Goal: Task Accomplishment & Management: Use online tool/utility

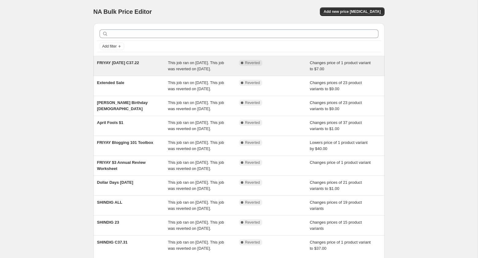
click at [110, 63] on span "FRIYAY [DATE] C37.22" at bounding box center [118, 62] width 42 height 5
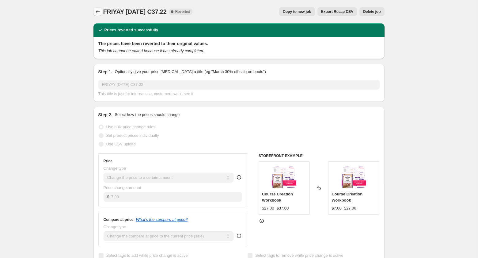
click at [95, 13] on icon "Price change jobs" at bounding box center [98, 12] width 6 height 6
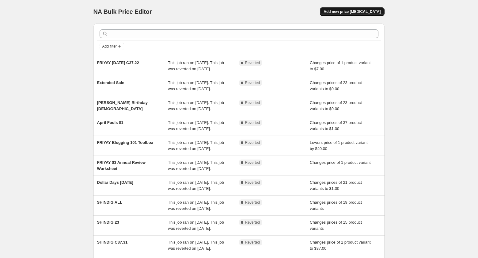
click at [360, 12] on span "Add new price [MEDICAL_DATA]" at bounding box center [352, 11] width 57 height 5
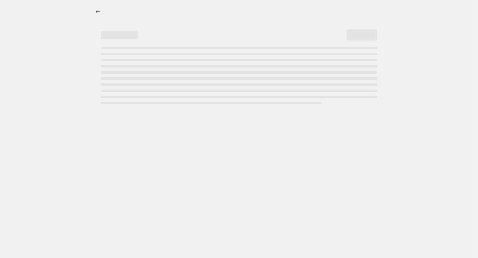
select select "percentage"
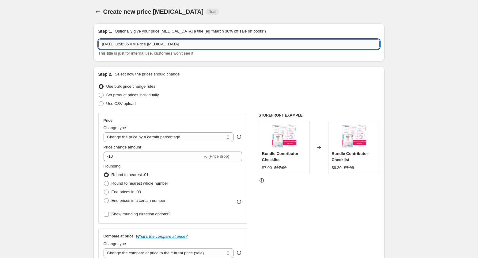
click at [188, 40] on input "[DATE] 8:58:35 AM Price [MEDICAL_DATA]" at bounding box center [238, 44] width 281 height 10
click at [193, 43] on input "[DATE] 8:58:35 AM Price [MEDICAL_DATA]" at bounding box center [238, 44] width 281 height 10
paste input "FRIYAY [DATE] C37.22"
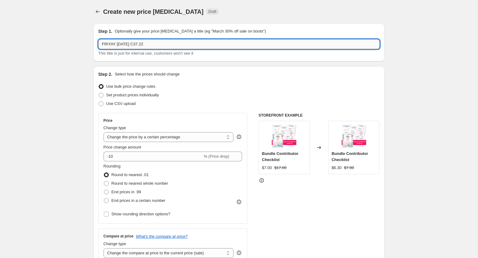
click at [120, 44] on input "FRIYAY [DATE] C37.22" at bounding box center [238, 44] width 281 height 10
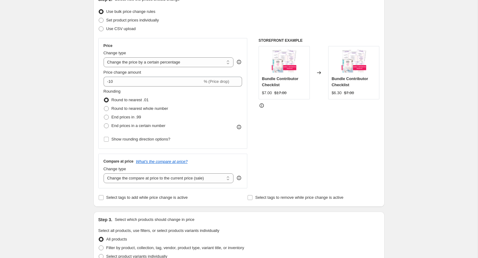
scroll to position [76, 0]
type input "FRIYAY [DATE] E44.22"
click at [163, 59] on select "Change the price to a certain amount Change the price by a certain amount Chang…" at bounding box center [169, 61] width 130 height 10
select select "to"
click at [104, 56] on select "Change the price to a certain amount Change the price by a certain amount Chang…" at bounding box center [169, 61] width 130 height 10
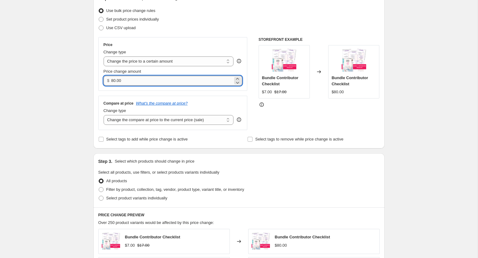
click at [155, 81] on input "80.00" at bounding box center [172, 81] width 122 height 10
type input "7.00"
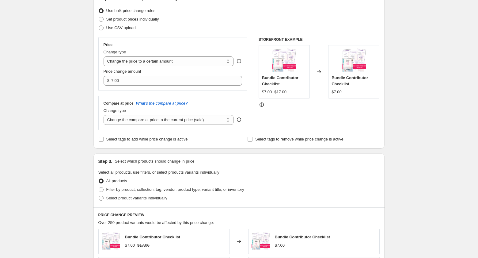
click at [178, 96] on div "Compare at price What's the compare at price? Change type Change the compare at…" at bounding box center [172, 113] width 149 height 34
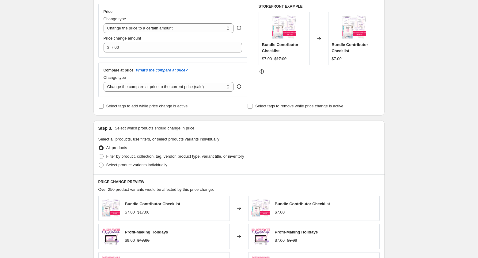
scroll to position [109, 0]
click at [180, 90] on select "Change the compare at price to the current price (sale) Change the compare at p…" at bounding box center [169, 86] width 130 height 10
click at [104, 81] on select "Change the compare at price to the current price (sale) Change the compare at p…" at bounding box center [169, 86] width 130 height 10
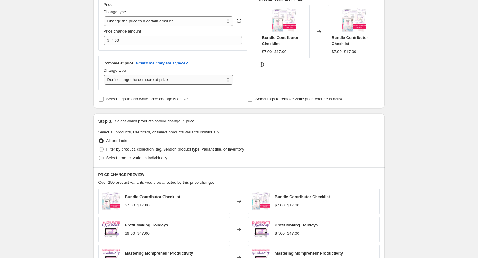
scroll to position [111, 0]
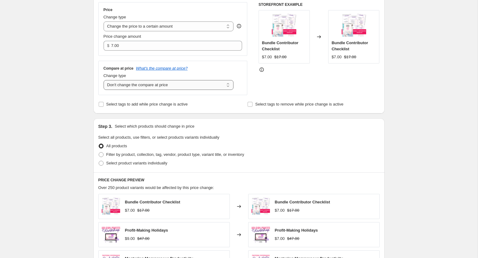
click at [201, 85] on select "Change the compare at price to the current price (sale) Change the compare at p…" at bounding box center [169, 85] width 130 height 10
click at [104, 80] on select "Change the compare at price to the current price (sale) Change the compare at p…" at bounding box center [169, 85] width 130 height 10
click at [196, 85] on select "Change the compare at price to the current price (sale) Change the compare at p…" at bounding box center [169, 85] width 130 height 10
click at [104, 80] on select "Change the compare at price to the current price (sale) Change the compare at p…" at bounding box center [169, 85] width 130 height 10
click at [206, 86] on select "Change the compare at price to the current price (sale) Change the compare at p…" at bounding box center [169, 85] width 130 height 10
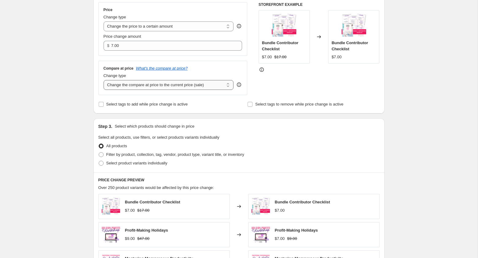
click at [104, 80] on select "Change the compare at price to the current price (sale) Change the compare at p…" at bounding box center [169, 85] width 130 height 10
click at [204, 84] on select "Change the compare at price to the current price (sale) Change the compare at p…" at bounding box center [169, 85] width 130 height 10
click at [104, 80] on select "Change the compare at price to the current price (sale) Change the compare at p…" at bounding box center [169, 85] width 130 height 10
click at [201, 84] on select "Change the compare at price to the current price (sale) Change the compare at p…" at bounding box center [169, 85] width 130 height 10
select select "remove"
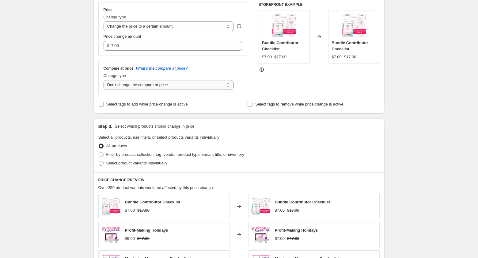
click at [104, 80] on select "Change the compare at price to the current price (sale) Change the compare at p…" at bounding box center [169, 85] width 130 height 10
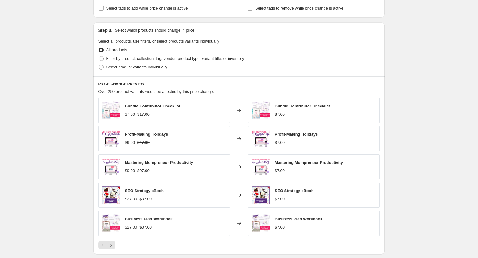
scroll to position [208, 0]
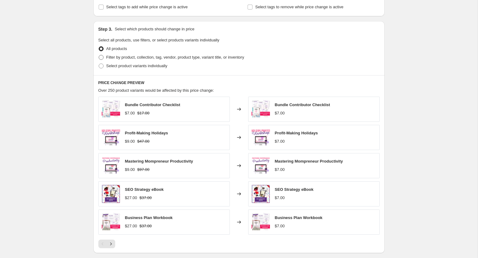
click at [152, 57] on span "Filter by product, collection, tag, vendor, product type, variant title, or inv…" at bounding box center [175, 57] width 138 height 5
click at [99, 55] on input "Filter by product, collection, tag, vendor, product type, variant title, or inv…" at bounding box center [99, 55] width 0 height 0
radio input "true"
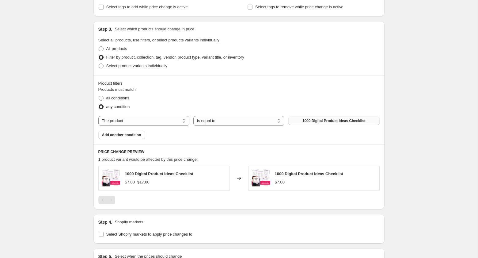
click at [318, 120] on span "1000 Digital Product Ideas Checklist" at bounding box center [334, 120] width 63 height 5
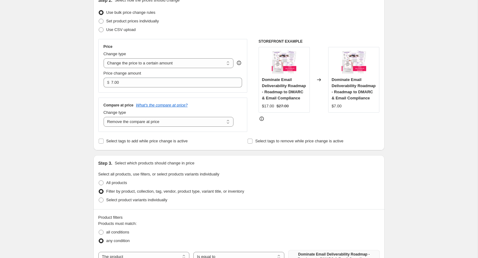
scroll to position [72, 0]
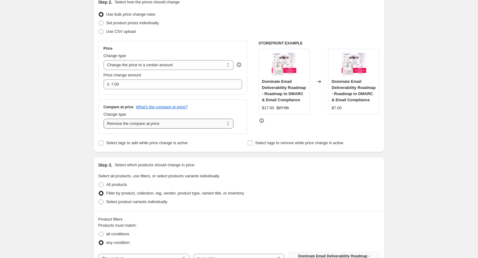
click at [173, 128] on select "Change the compare at price to the current price (sale) Change the compare at p…" at bounding box center [169, 124] width 130 height 10
select select "no_change"
click at [104, 119] on select "Change the compare at price to the current price (sale) Change the compare at p…" at bounding box center [169, 124] width 130 height 10
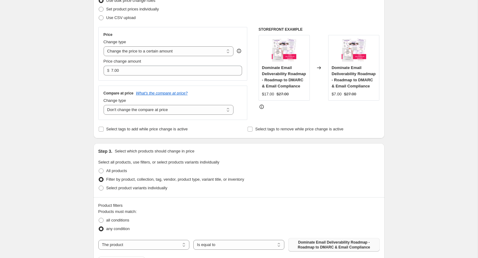
scroll to position [89, 0]
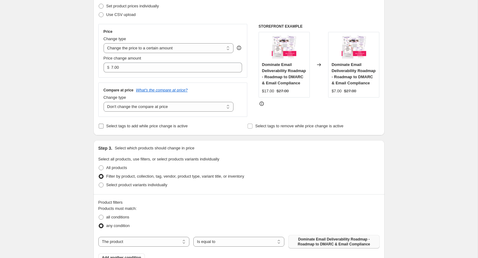
click at [181, 127] on span "Select tags to add while price change is active" at bounding box center [147, 126] width 82 height 5
click at [104, 127] on input "Select tags to add while price change is active" at bounding box center [101, 126] width 5 height 5
checkbox input "true"
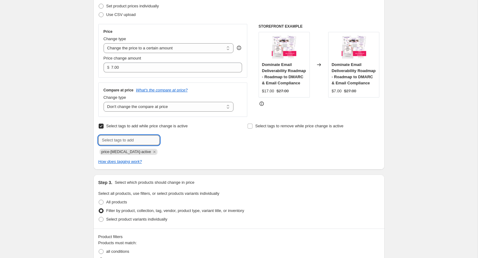
click at [144, 140] on input "text" at bounding box center [128, 140] width 61 height 10
type input "f"
type input "Friyay"
click at [174, 155] on div "Select tags to add while price change is active Submit Friyay Add Friyay price-…" at bounding box center [238, 143] width 281 height 43
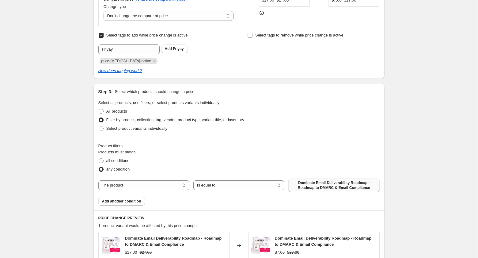
scroll to position [177, 0]
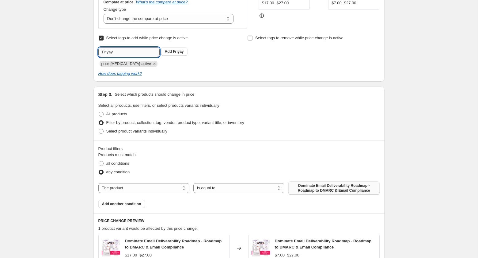
click at [121, 53] on input "Friyay" at bounding box center [128, 52] width 61 height 10
click at [176, 55] on button "Add Friyay" at bounding box center [174, 51] width 26 height 9
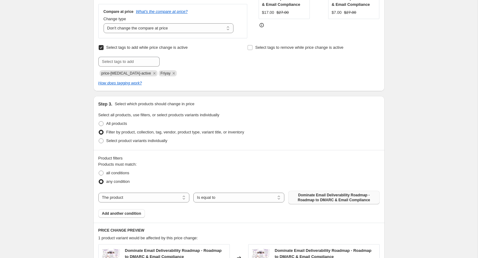
scroll to position [161, 0]
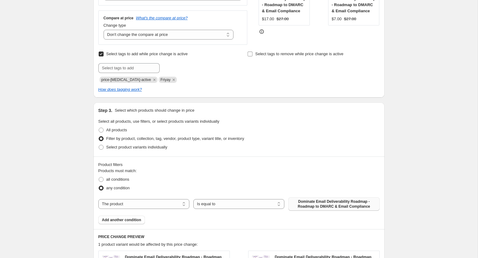
click at [250, 54] on input "Select tags to remove while price change is active" at bounding box center [250, 54] width 5 height 5
click at [250, 53] on input "Select tags to remove while price change is active" at bounding box center [250, 54] width 5 height 5
checkbox input "false"
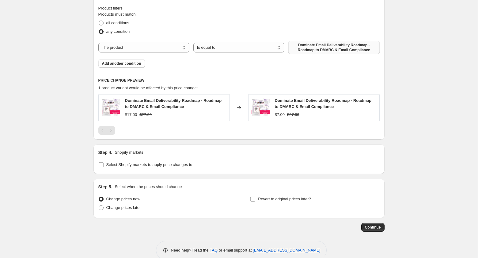
scroll to position [328, 0]
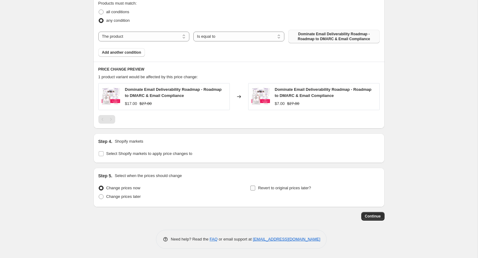
click at [284, 186] on span "Revert to original prices later?" at bounding box center [284, 187] width 53 height 5
click at [255, 186] on input "Revert to original prices later?" at bounding box center [252, 187] width 5 height 5
checkbox input "true"
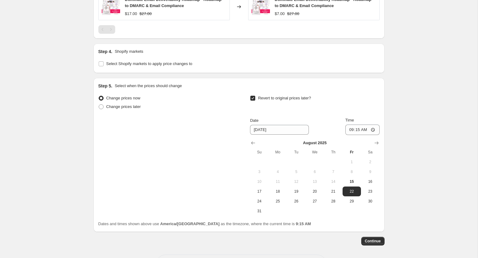
scroll to position [443, 0]
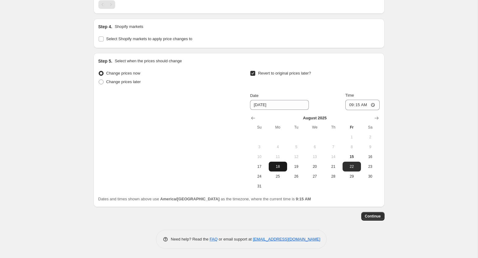
click at [279, 166] on span "18" at bounding box center [277, 166] width 13 height 5
type input "[DATE]"
click at [347, 105] on input "09:15" at bounding box center [363, 105] width 34 height 10
type input "23:55"
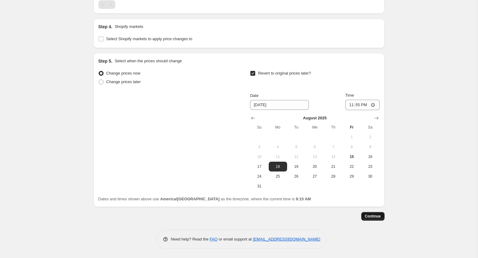
click at [372, 215] on span "Continue" at bounding box center [373, 216] width 16 height 5
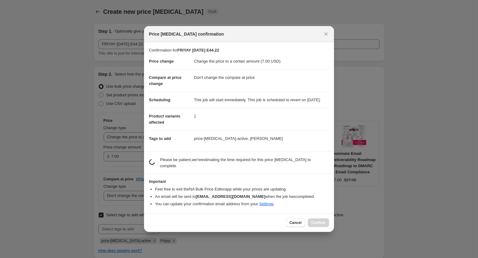
scroll to position [0, 0]
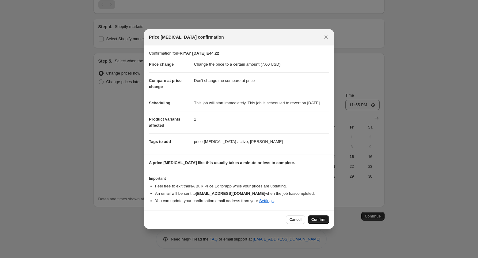
click at [323, 221] on span "Confirm" at bounding box center [318, 219] width 14 height 5
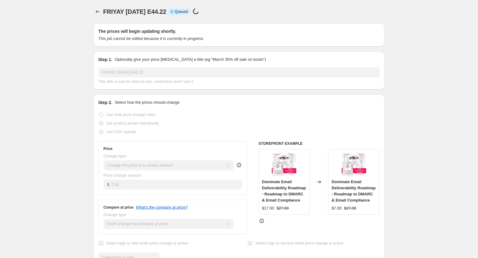
select select "no_change"
